Goal: Information Seeking & Learning: Find specific fact

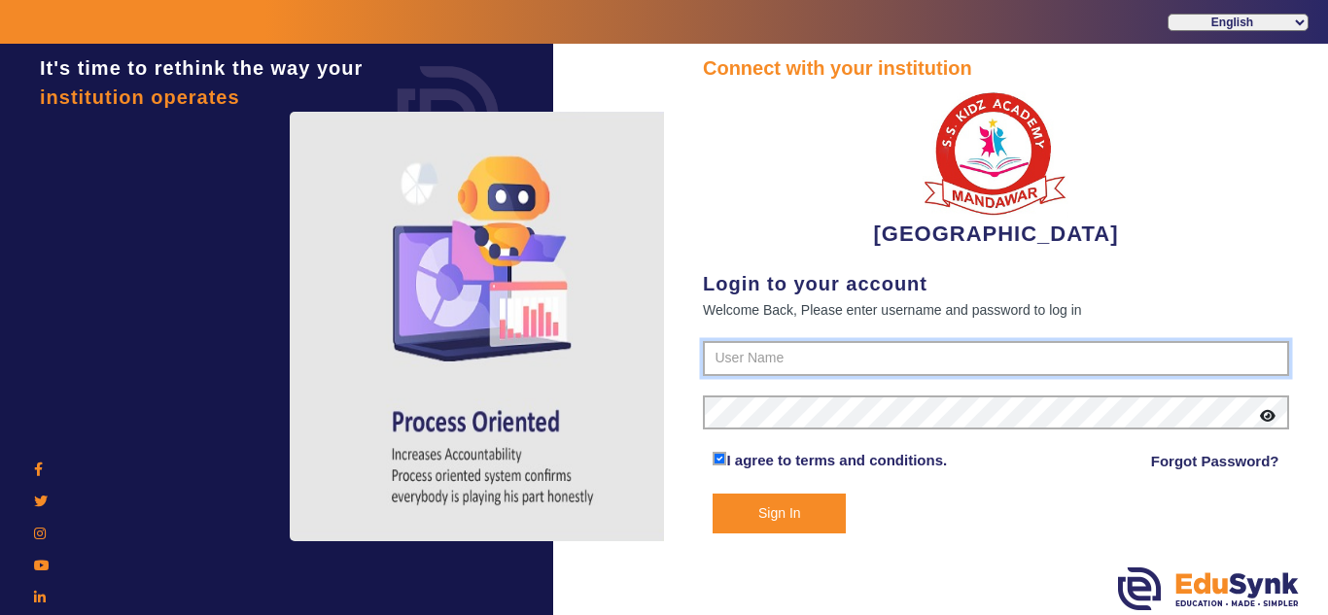
type input "9928895959"
click at [774, 508] on button "Sign In" at bounding box center [779, 514] width 133 height 40
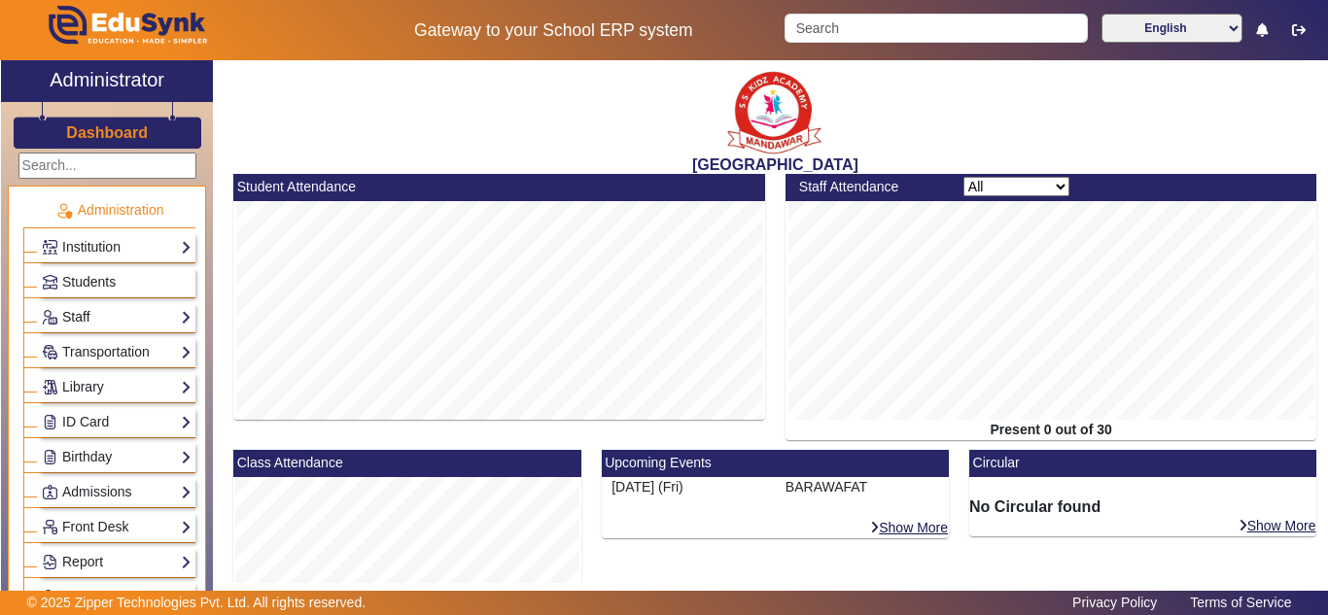
click at [77, 315] on link "Staff" at bounding box center [117, 317] width 150 height 22
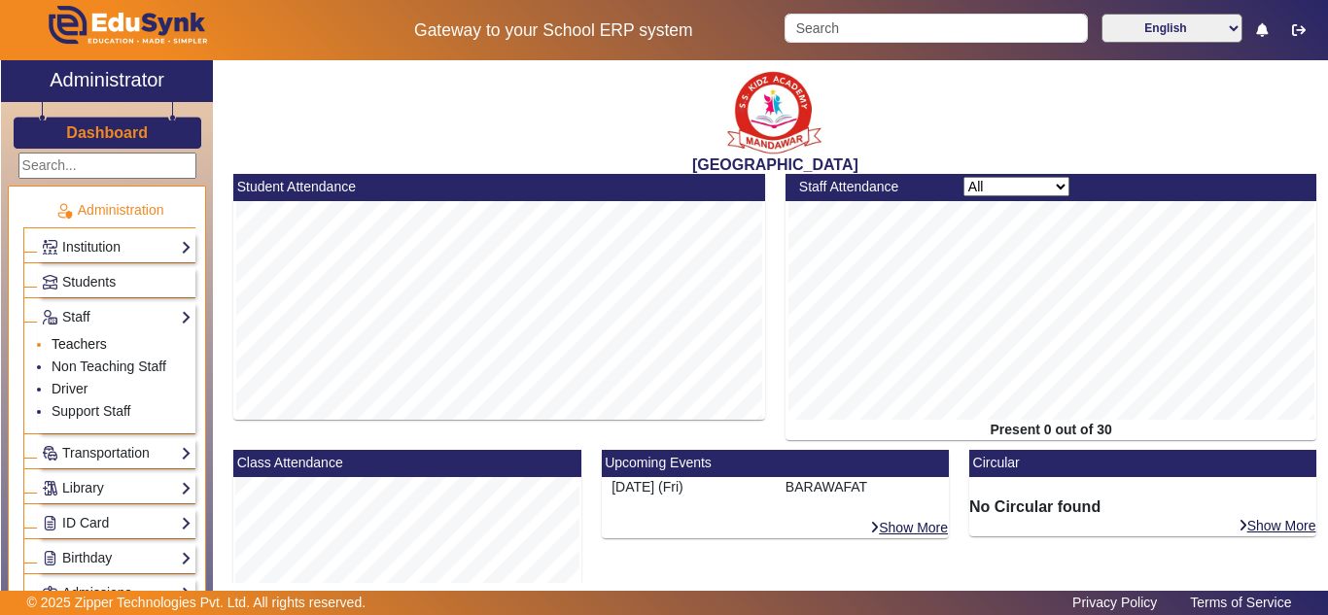
click at [94, 344] on link "Teachers" at bounding box center [79, 344] width 55 height 16
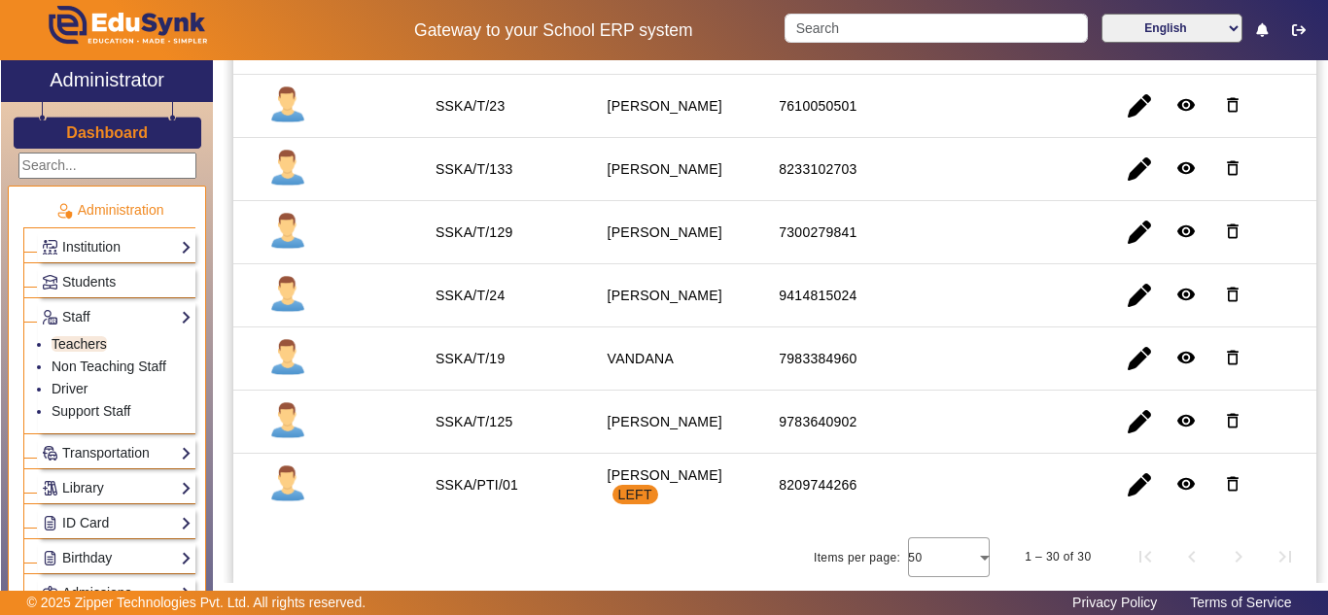
scroll to position [1666, 0]
click at [1125, 358] on span "button" at bounding box center [1139, 357] width 47 height 47
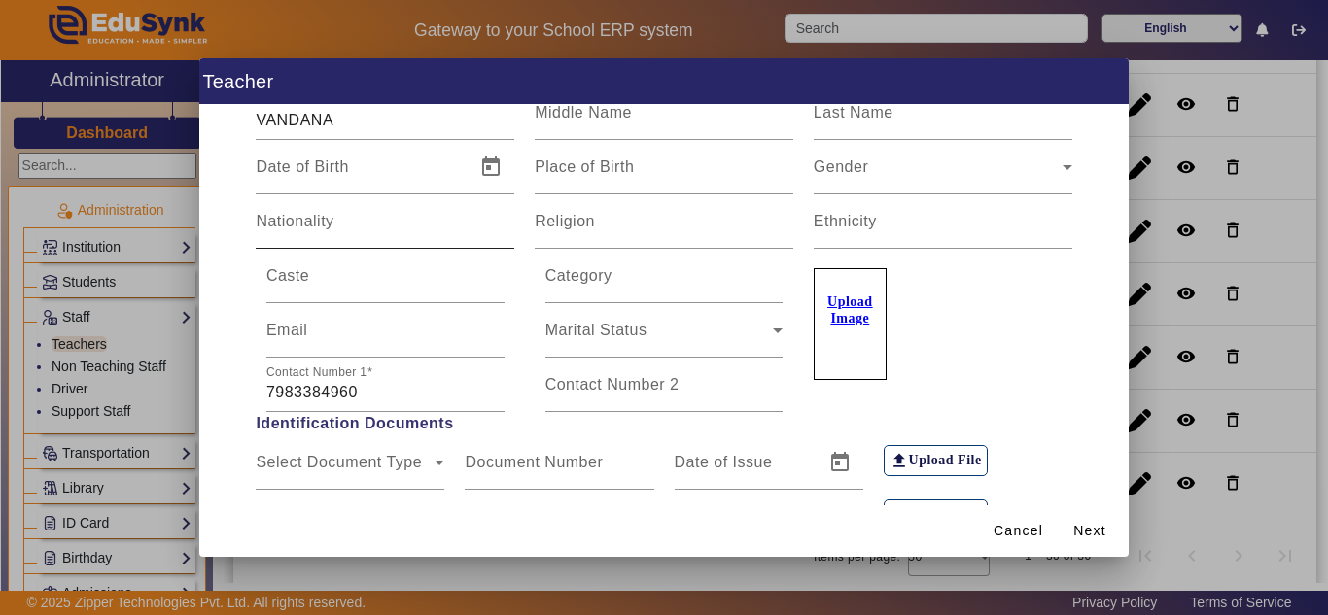
scroll to position [324, 0]
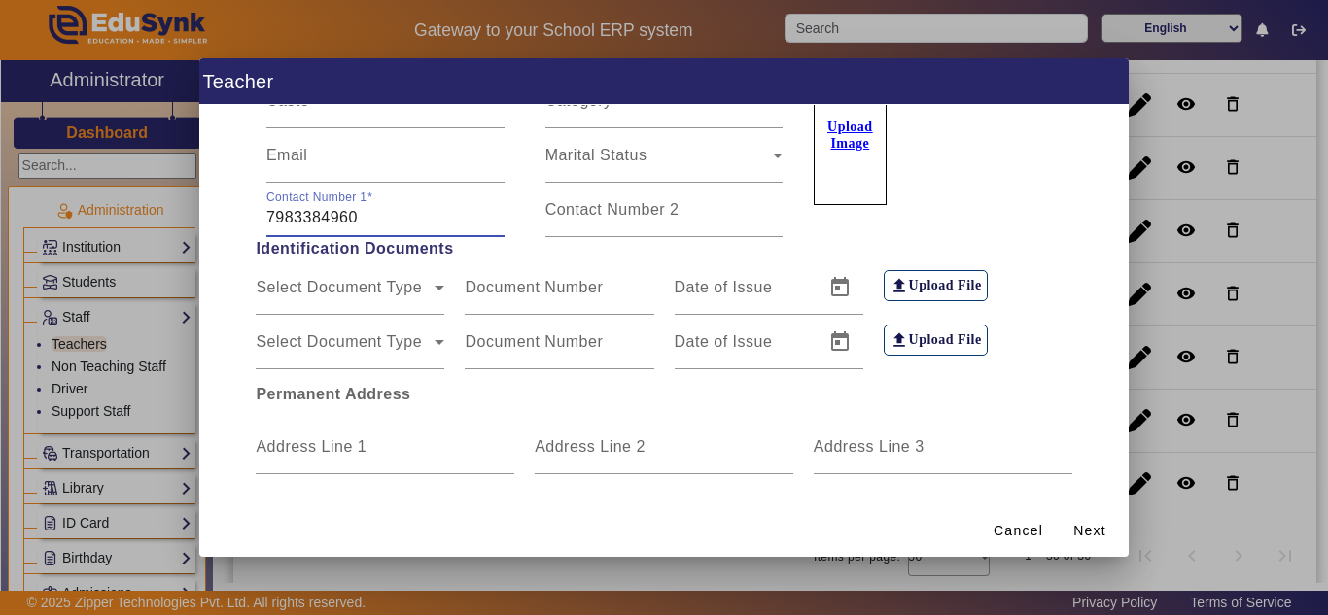
click at [375, 218] on input "7983384960" at bounding box center [385, 217] width 238 height 23
click at [1011, 527] on span "Cancel" at bounding box center [1019, 531] width 50 height 20
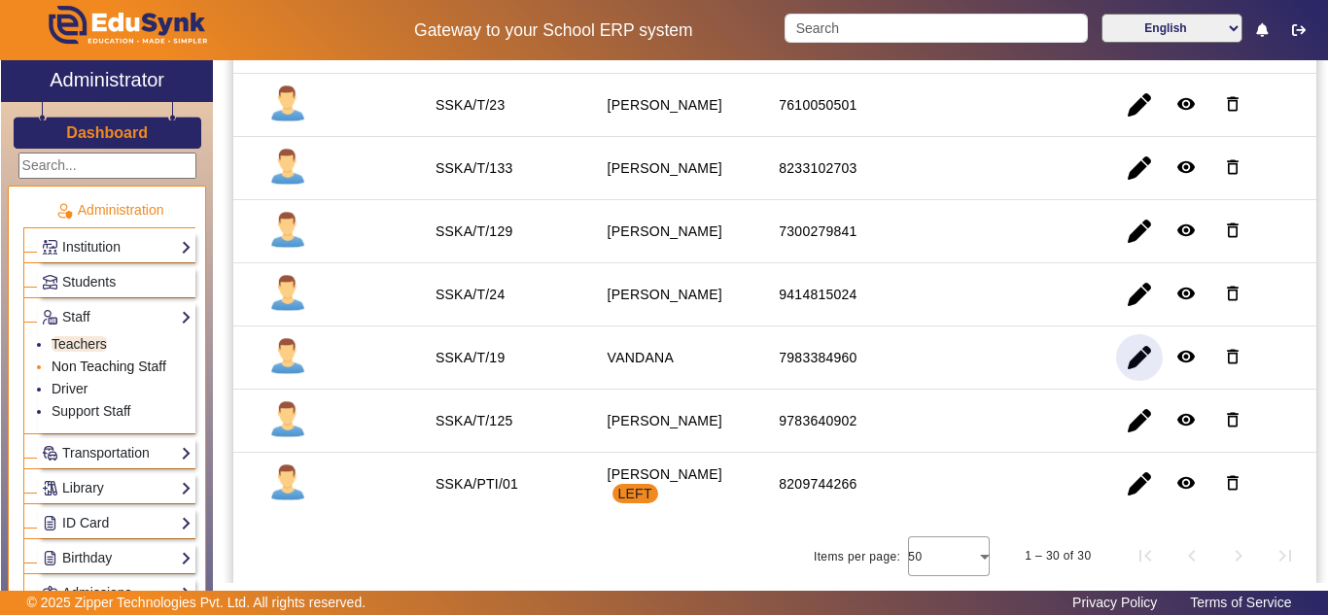
click at [72, 366] on link "Non Teaching Staff" at bounding box center [109, 367] width 115 height 16
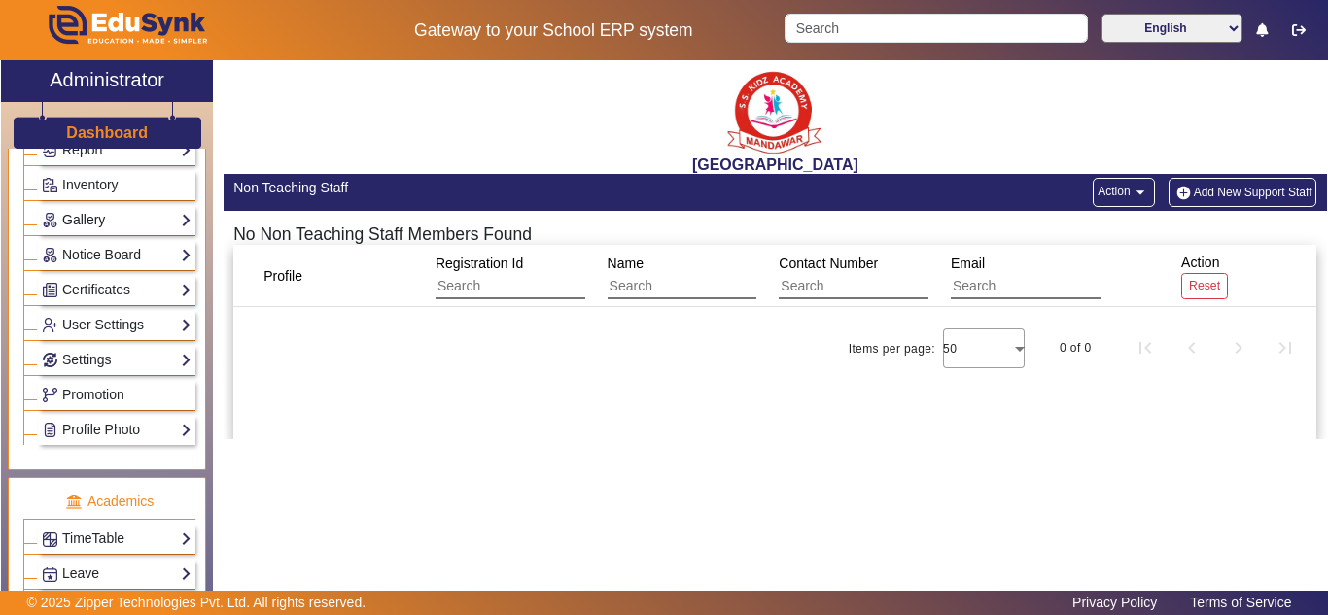
scroll to position [649, 0]
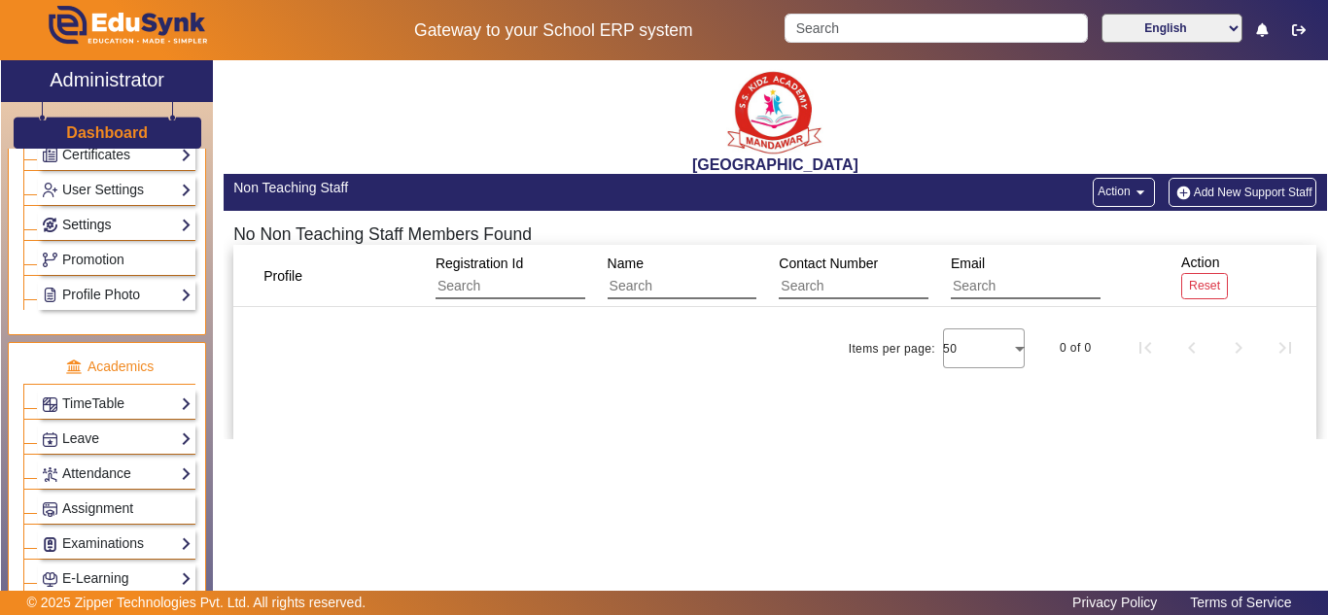
click at [88, 226] on link "Settings" at bounding box center [117, 225] width 150 height 22
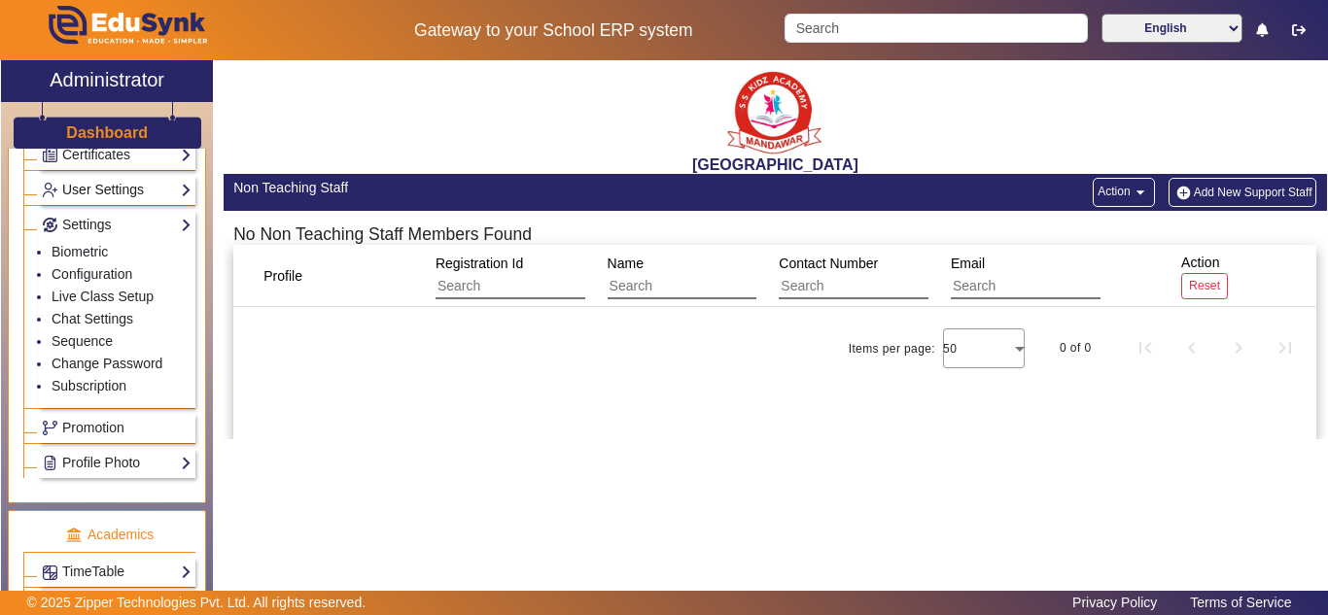
click at [108, 185] on link "User Settings" at bounding box center [117, 190] width 150 height 22
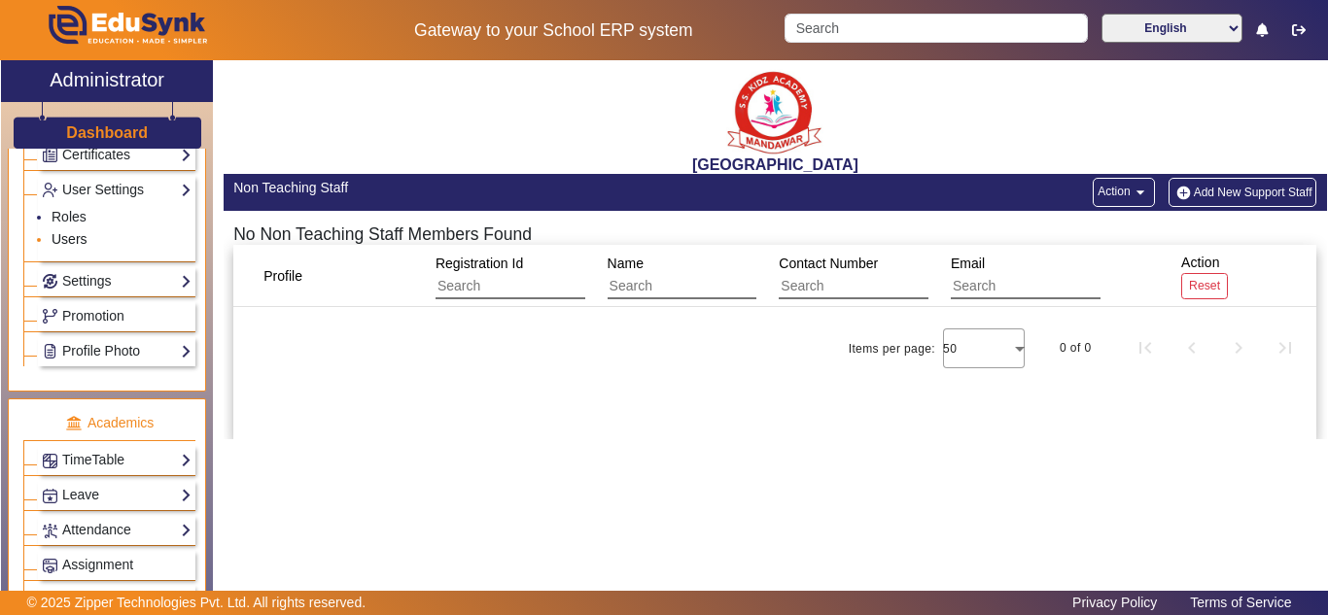
click at [72, 241] on link "Users" at bounding box center [70, 239] width 36 height 16
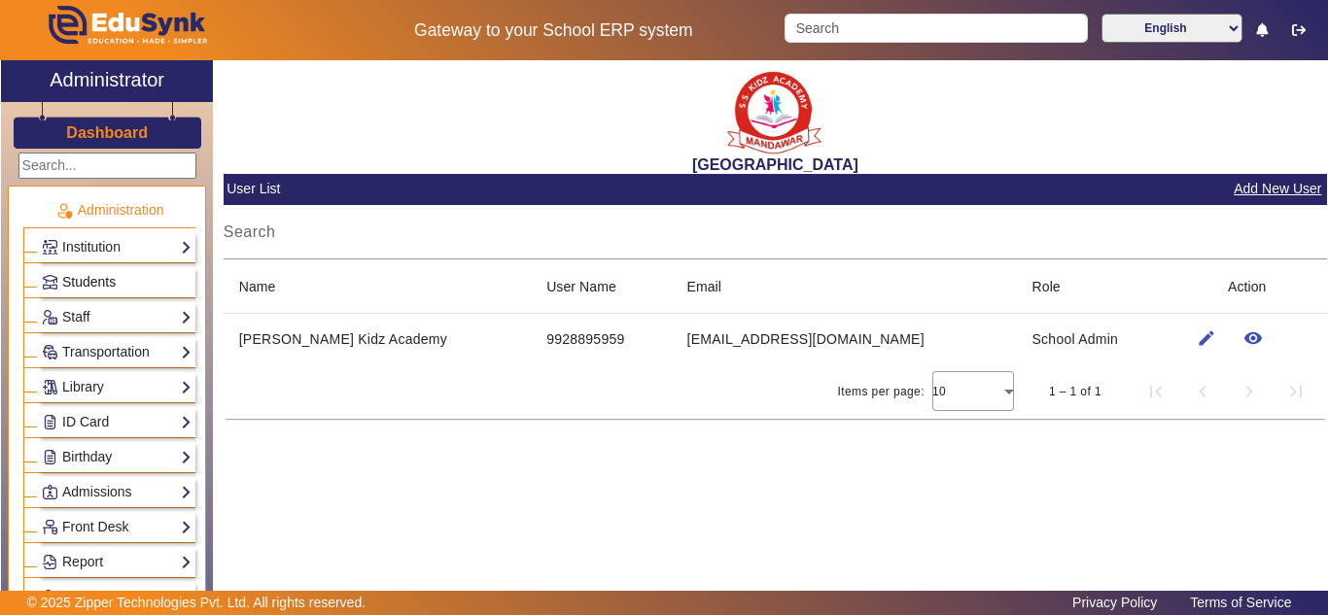
click at [103, 284] on span "Students" at bounding box center [88, 282] width 53 height 16
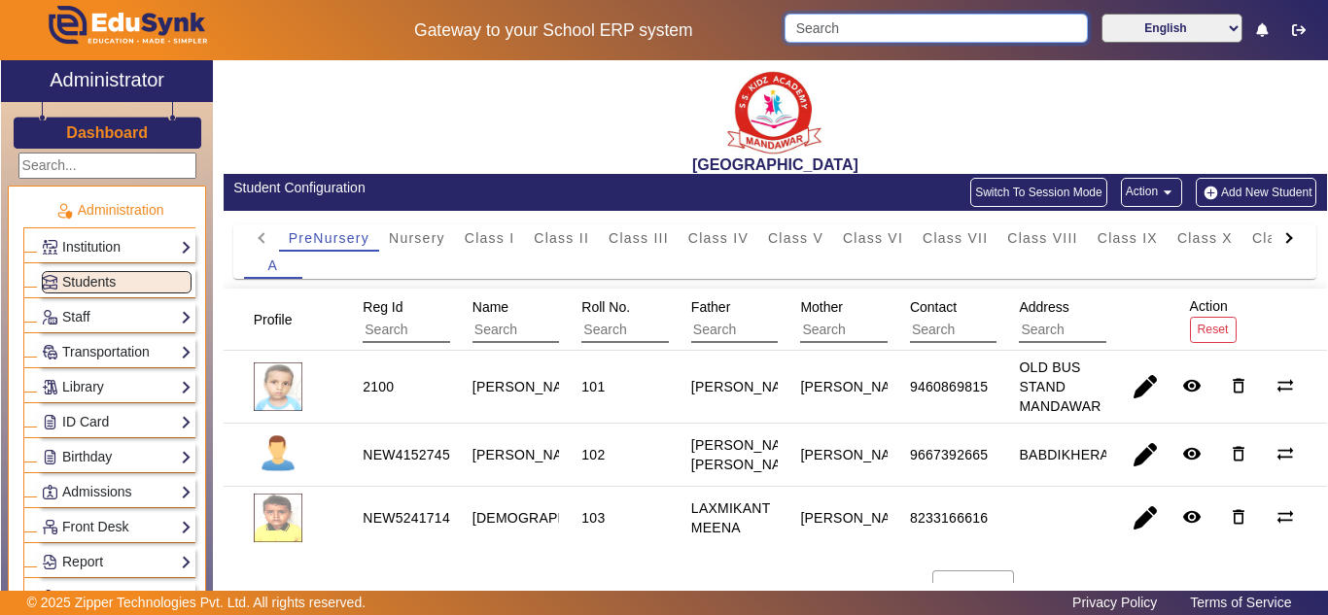
click at [941, 27] on input "Search" at bounding box center [936, 28] width 302 height 29
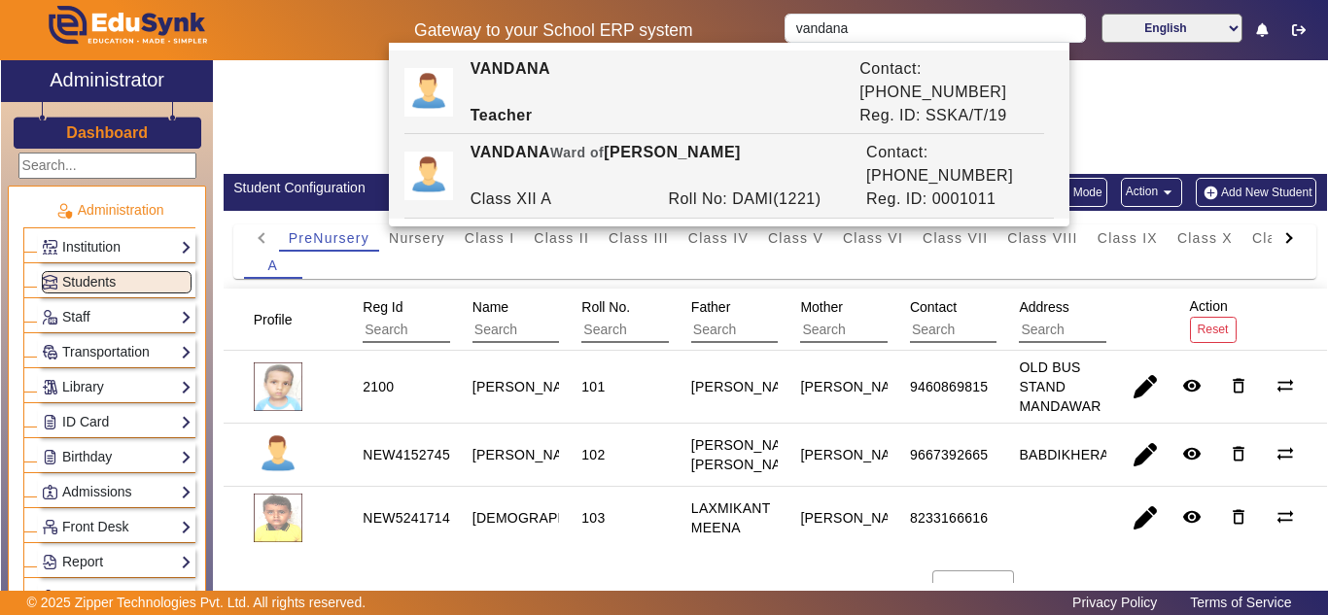
click at [920, 188] on div "Reg. ID: 0001011" at bounding box center [956, 199] width 198 height 23
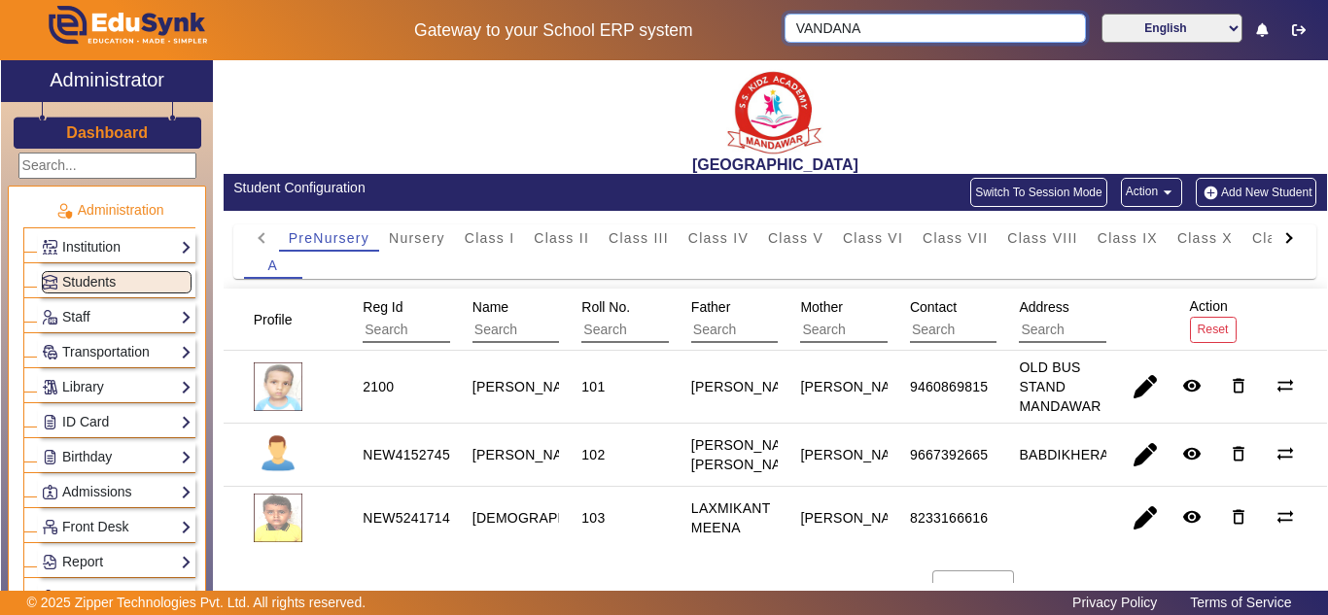
click at [904, 28] on input "VANDANA" at bounding box center [935, 28] width 300 height 29
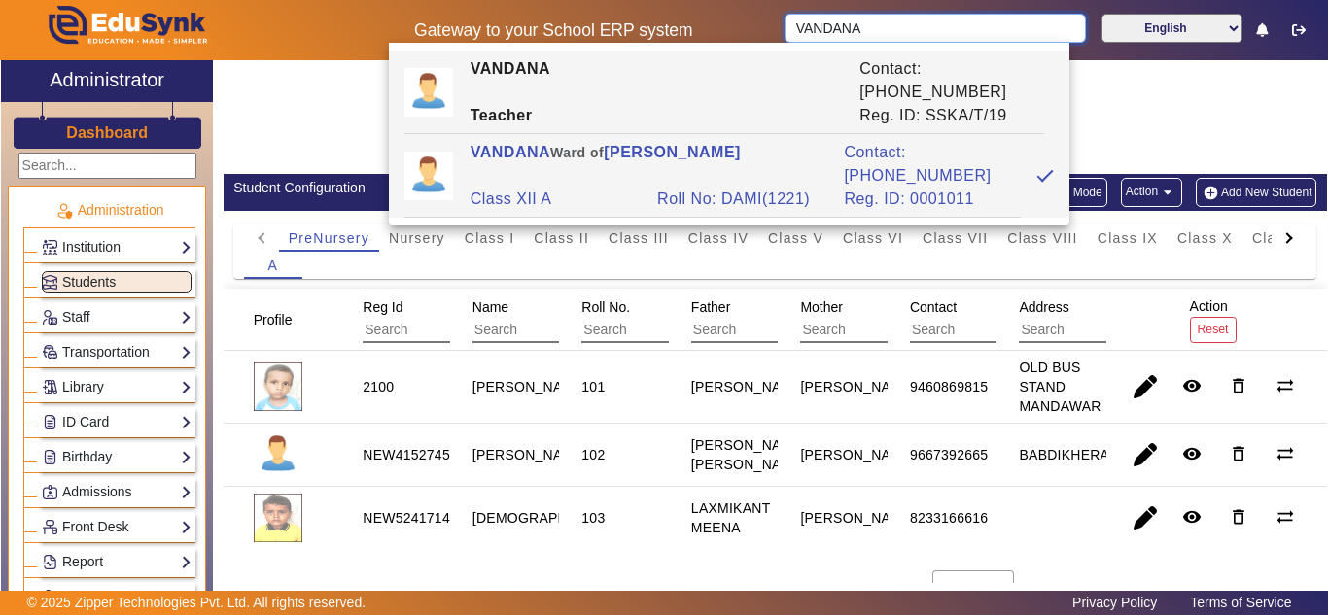
click at [904, 28] on input "VANDANA" at bounding box center [935, 28] width 300 height 29
paste input "select * from helloschool.user where username like '7983384960';"
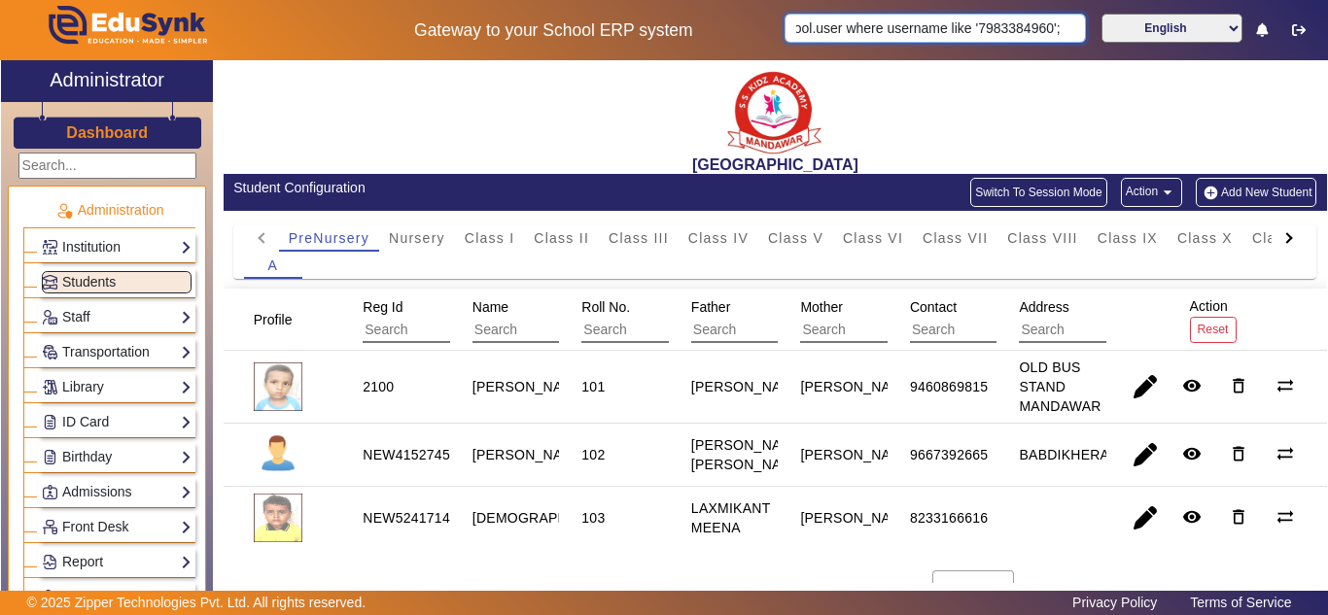
click at [966, 28] on input "select * from helloschool.user where username like '7983384960';" at bounding box center [935, 28] width 300 height 29
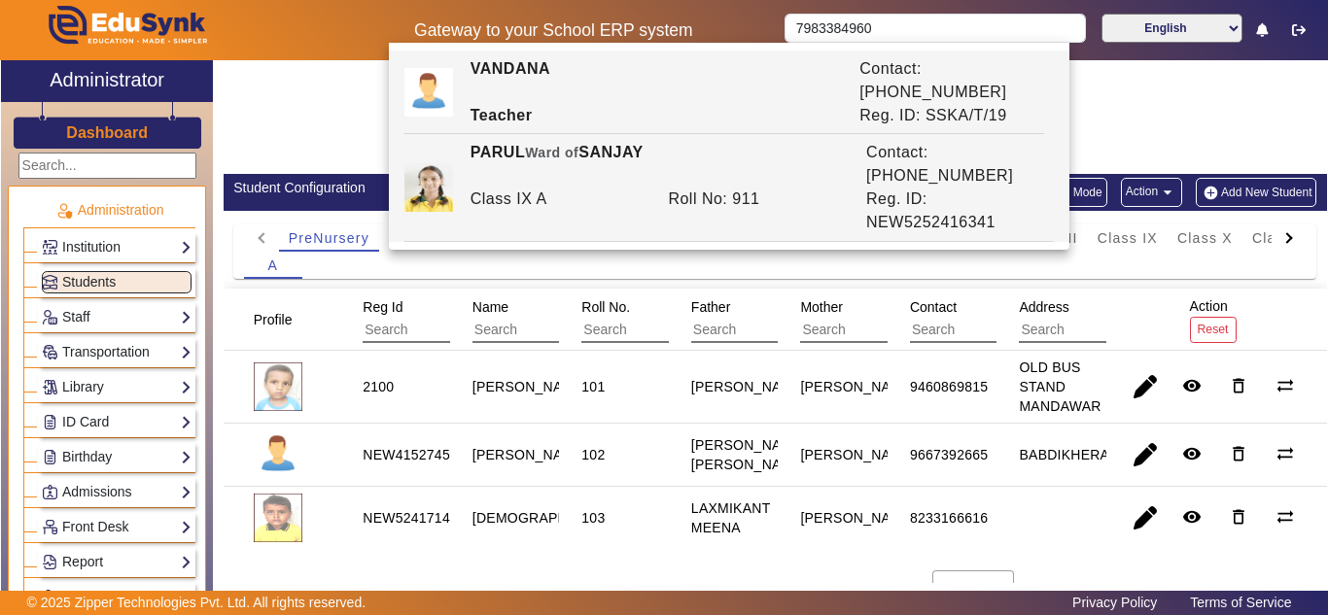
click at [904, 188] on div "Reg. ID: NEW5252416341" at bounding box center [956, 211] width 198 height 47
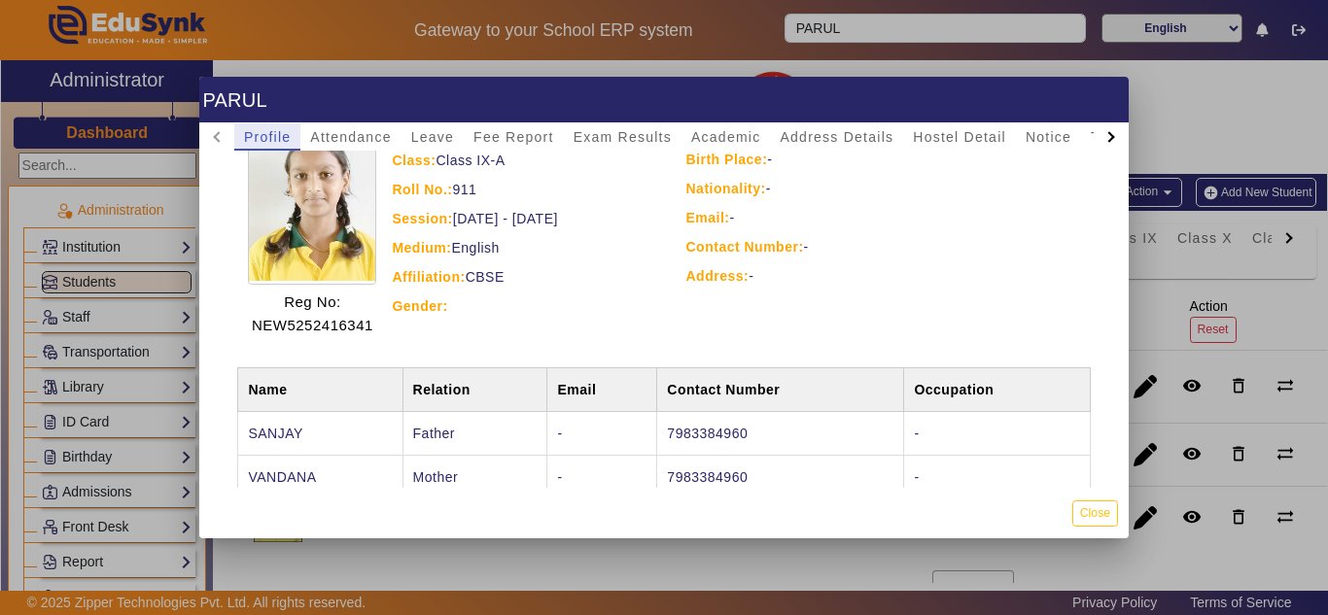
scroll to position [175, 0]
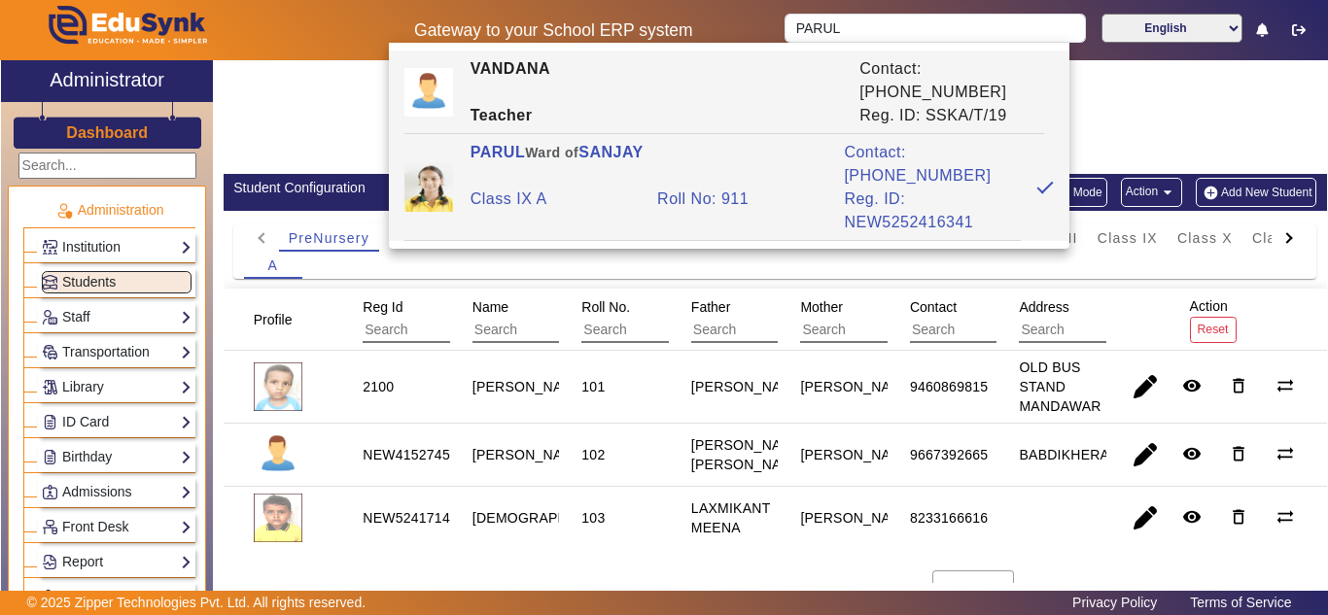
click at [753, 188] on div "Roll No: 911" at bounding box center [741, 211] width 187 height 47
type input "PARUL"
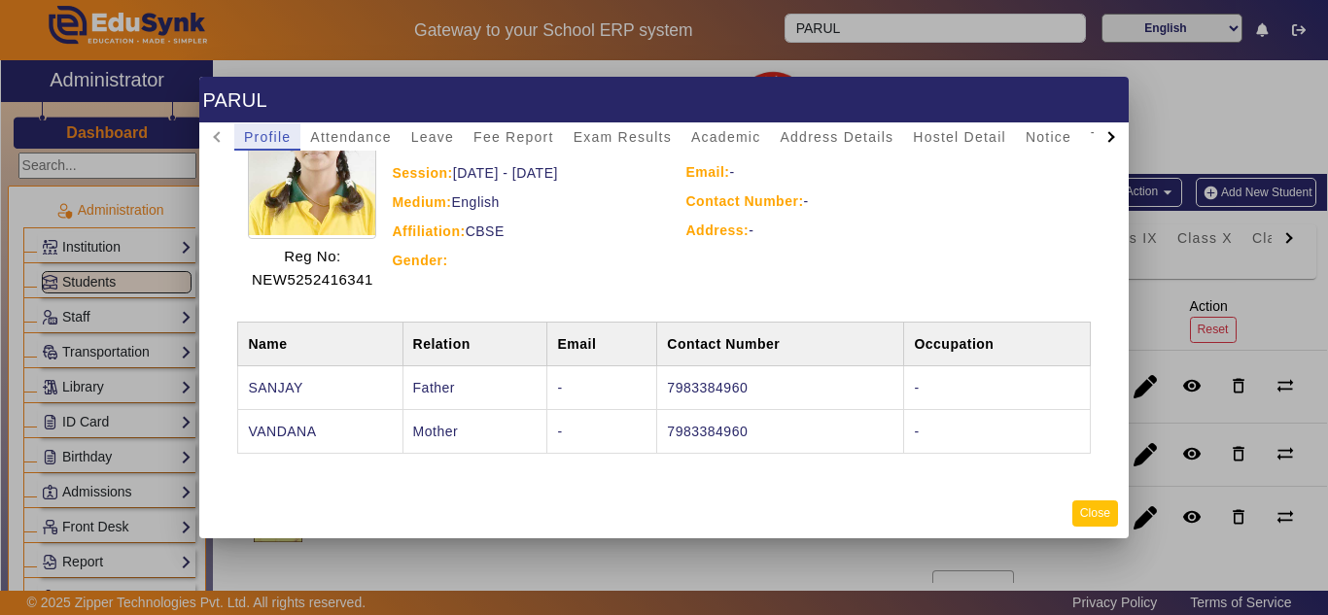
click at [1089, 513] on button "Close" at bounding box center [1095, 514] width 46 height 26
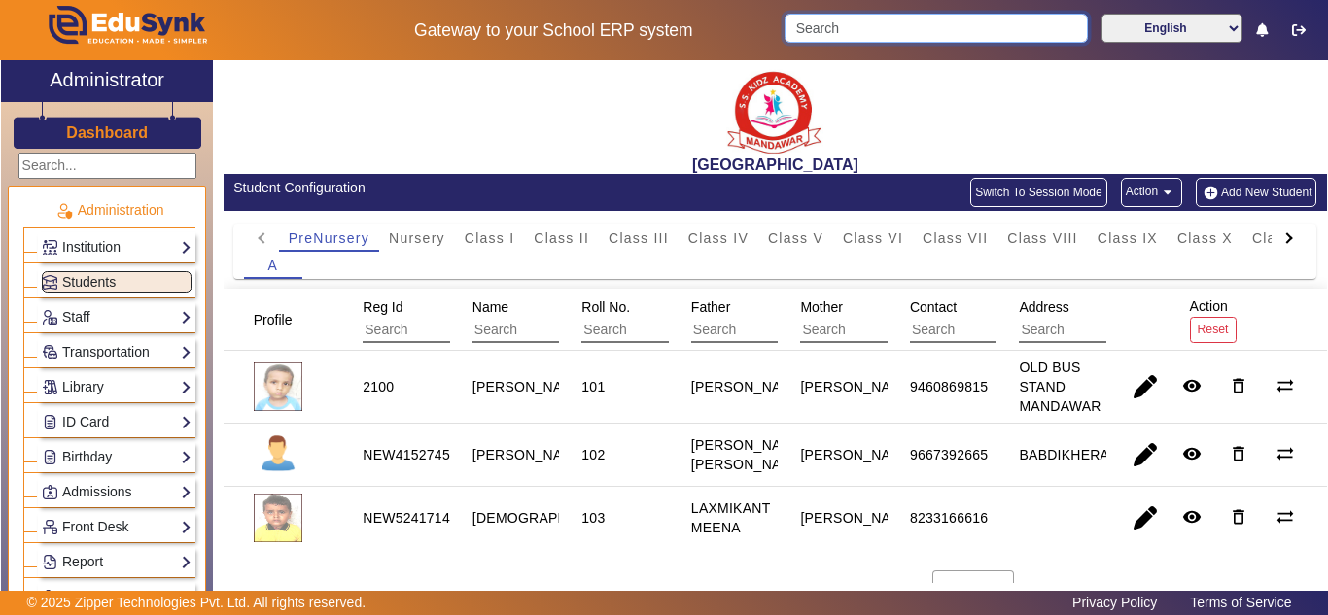
click at [907, 27] on input "Search" at bounding box center [936, 28] width 302 height 29
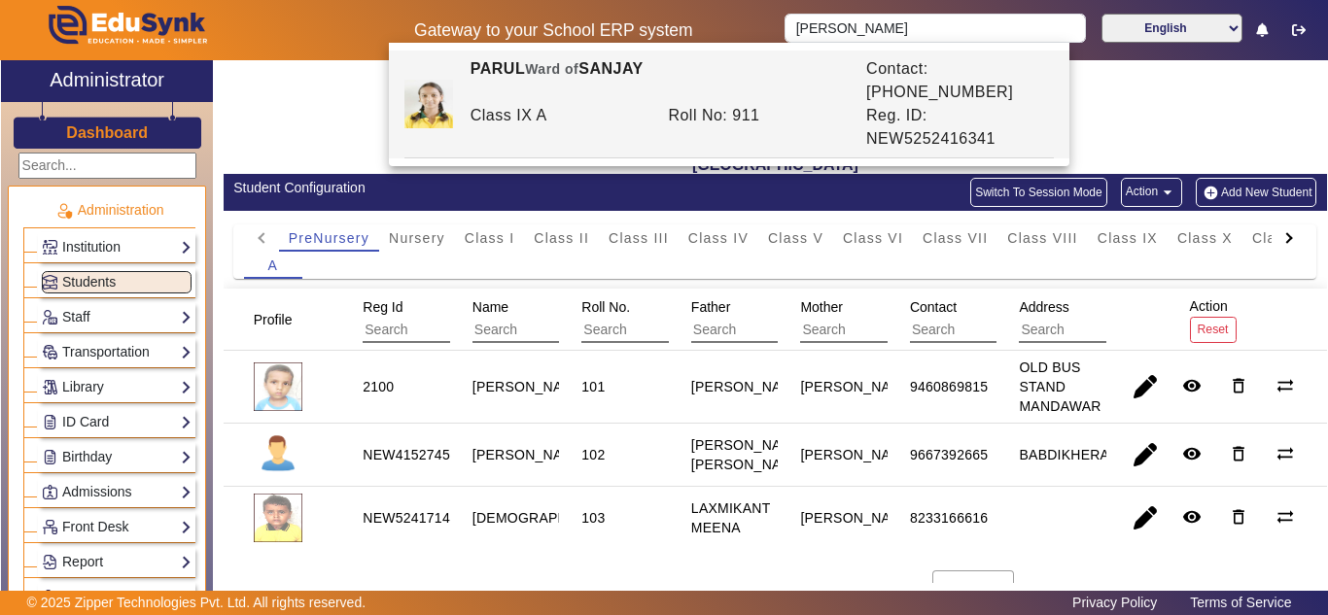
click at [768, 104] on div "Roll No: 911" at bounding box center [757, 127] width 198 height 47
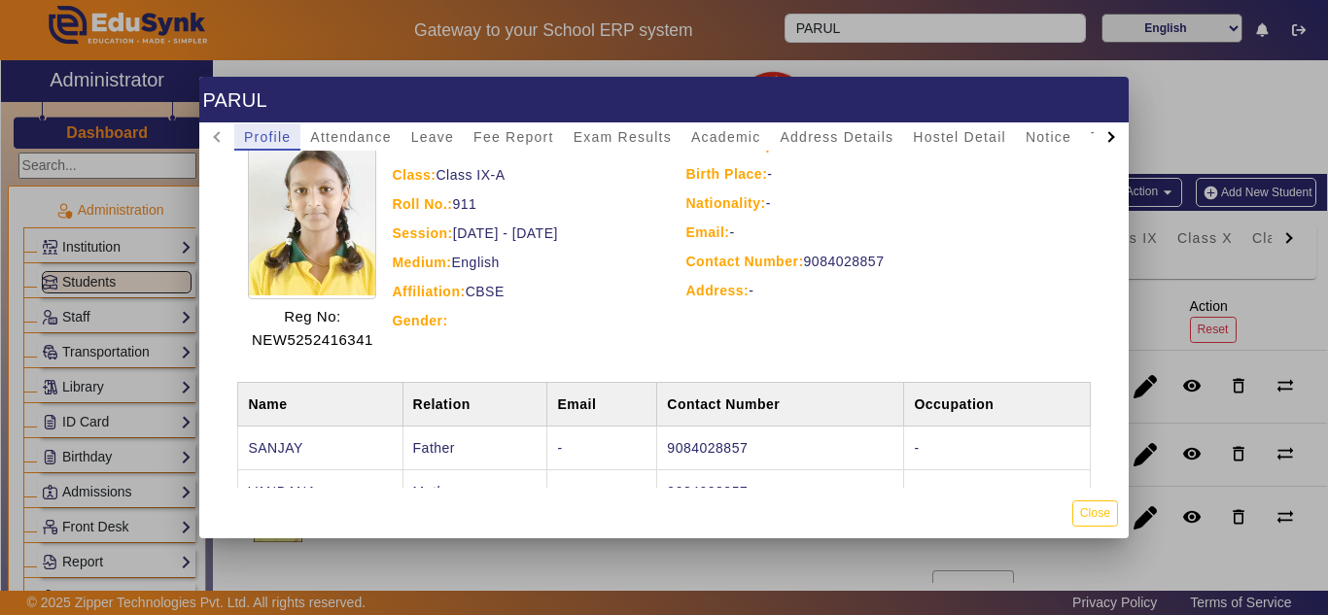
scroll to position [175, 0]
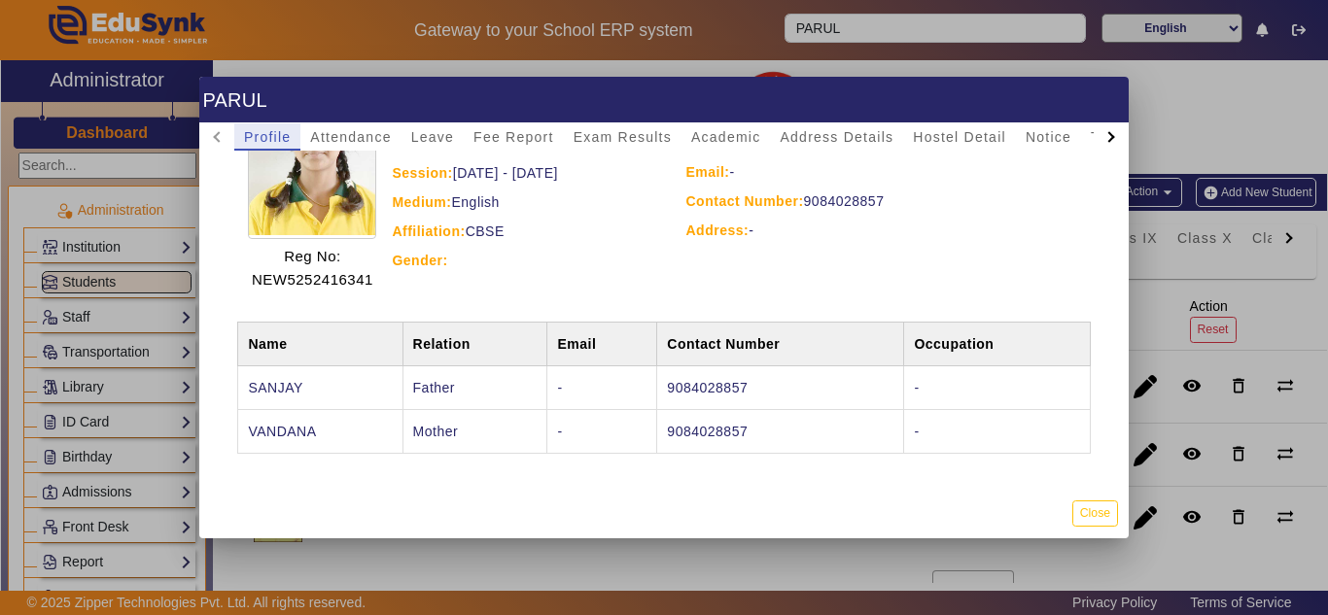
click at [723, 384] on td "9084028857" at bounding box center [780, 389] width 247 height 44
copy td "9084028857"
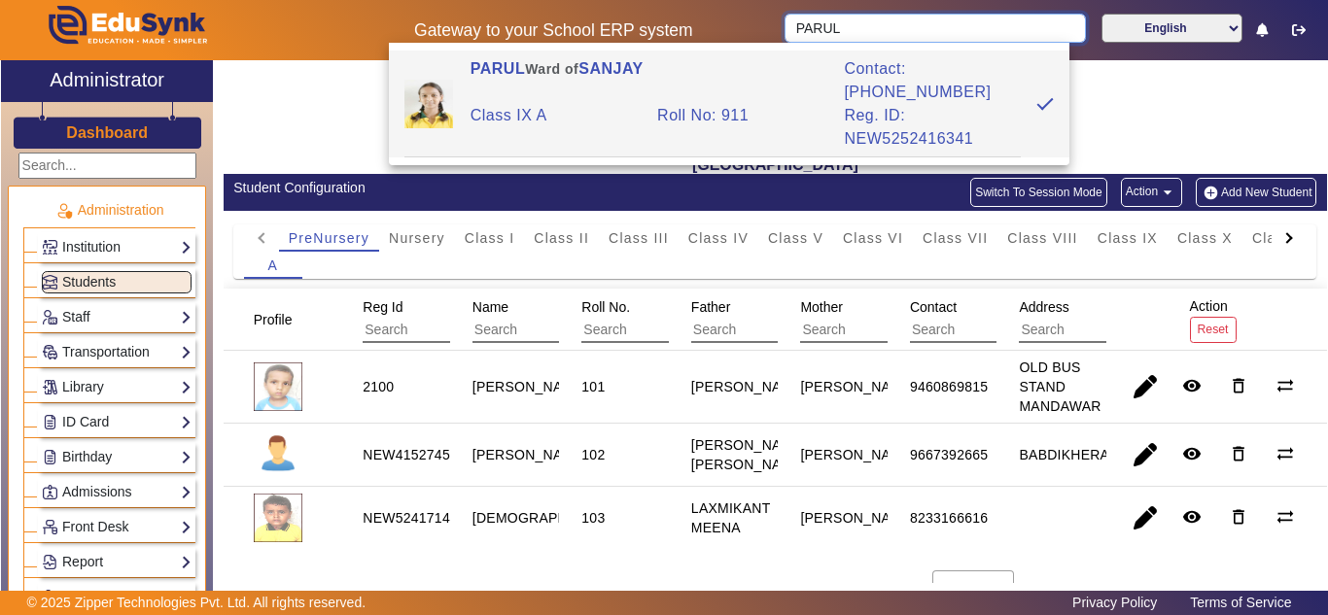
click at [896, 24] on input "PARUL" at bounding box center [935, 28] width 300 height 29
click at [895, 24] on input "PARUL" at bounding box center [935, 28] width 300 height 29
paste input "7734861077"
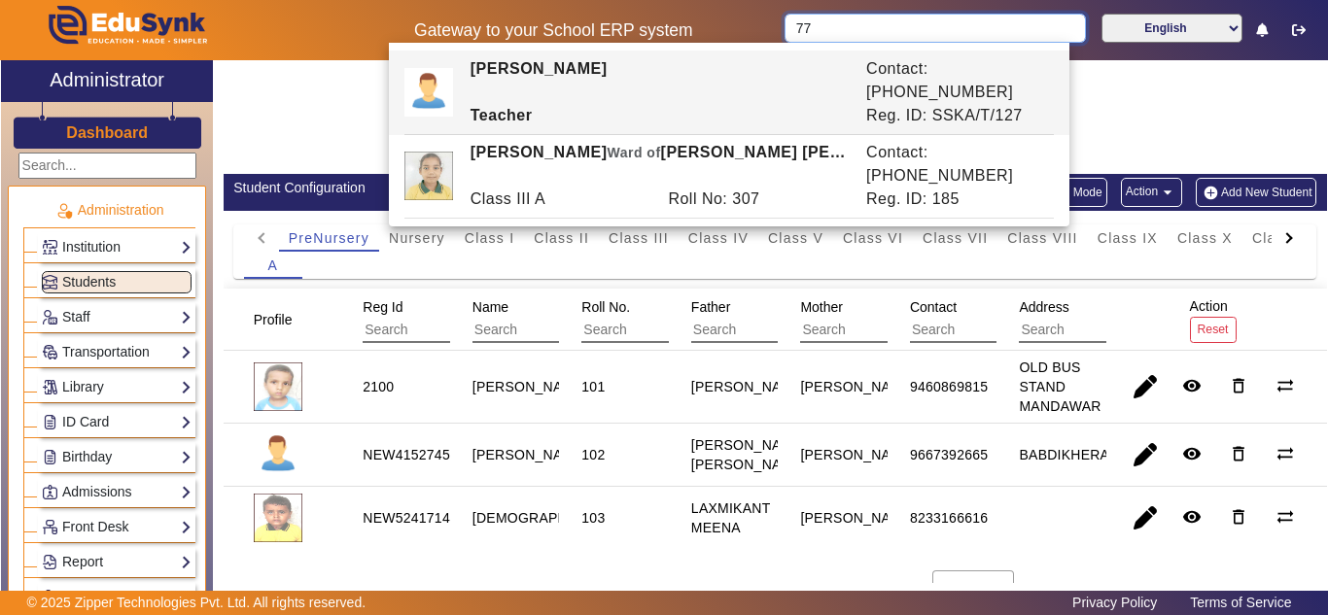
type input "7"
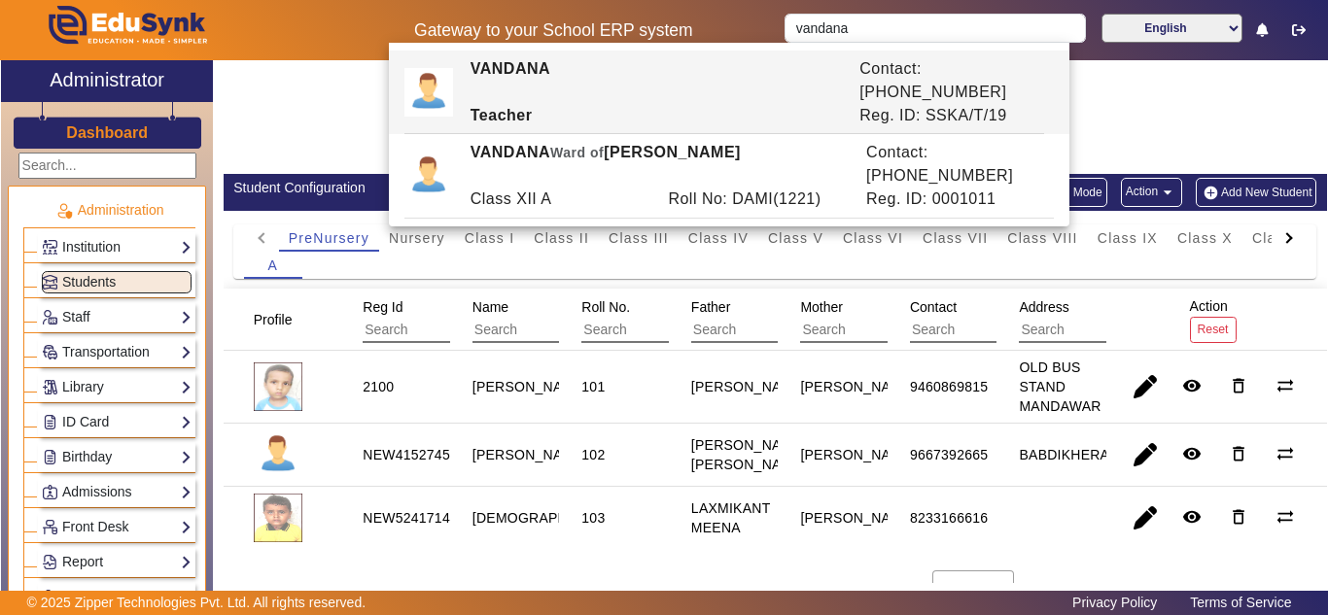
click at [850, 104] on div "Reg. ID: SSKA/T/19" at bounding box center [947, 115] width 194 height 23
type input "VANDANA"
